Goal: Find contact information: Find contact information

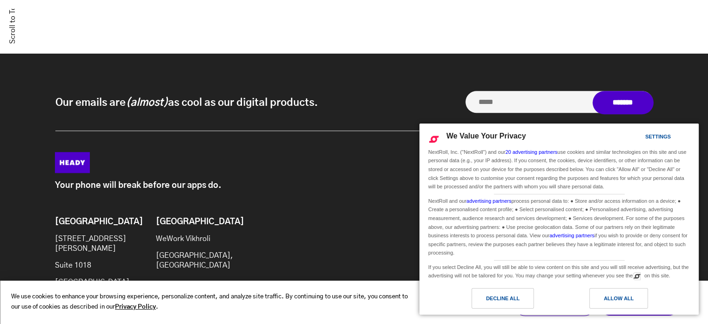
scroll to position [866, 0]
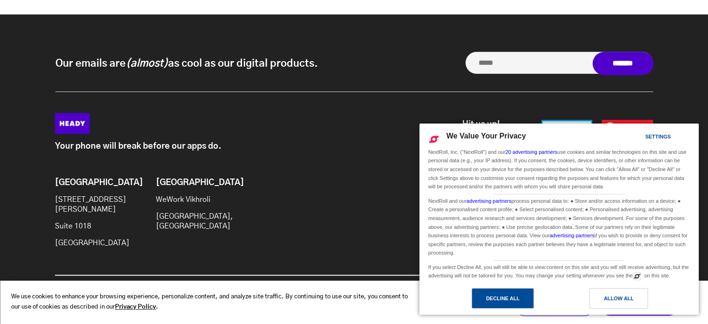
click at [510, 301] on div "Decline All" at bounding box center [503, 298] width 34 height 10
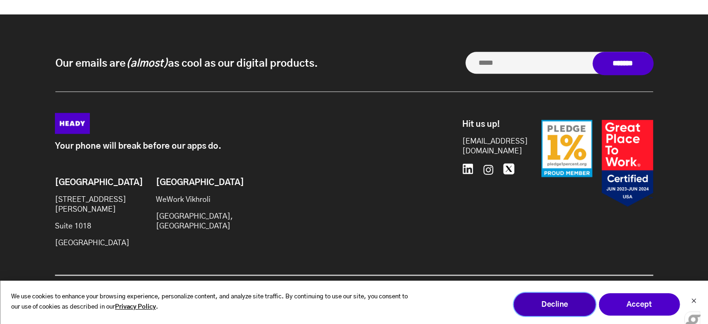
click at [578, 301] on button "Decline" at bounding box center [554, 303] width 82 height 23
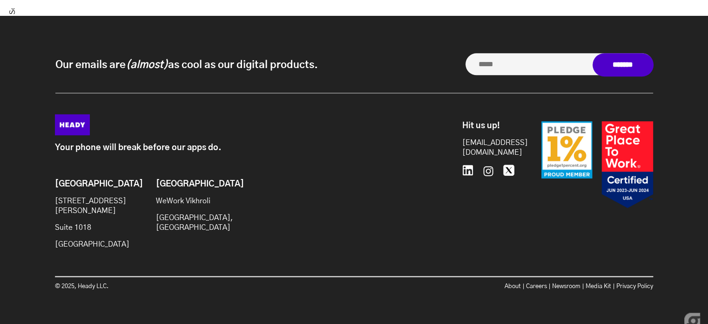
scroll to position [866, 0]
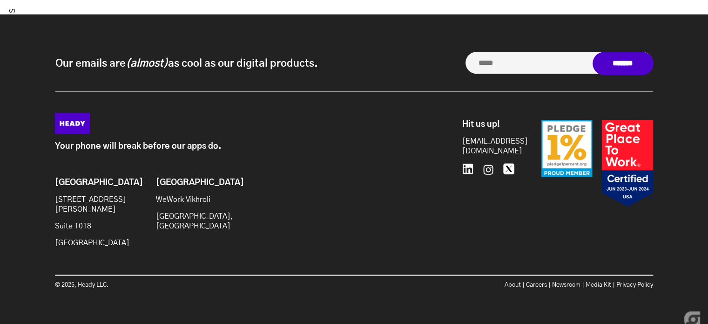
drag, startPoint x: 124, startPoint y: 240, endPoint x: 37, endPoint y: 202, distance: 94.3
click at [37, 202] on div "Our emails are (almost) as cool as our digital products. Our emails are (almost…" at bounding box center [354, 170] width 708 height 313
copy div "[STREET_ADDRESS][PERSON_NAME]"
